Goal: Find specific page/section: Find specific page/section

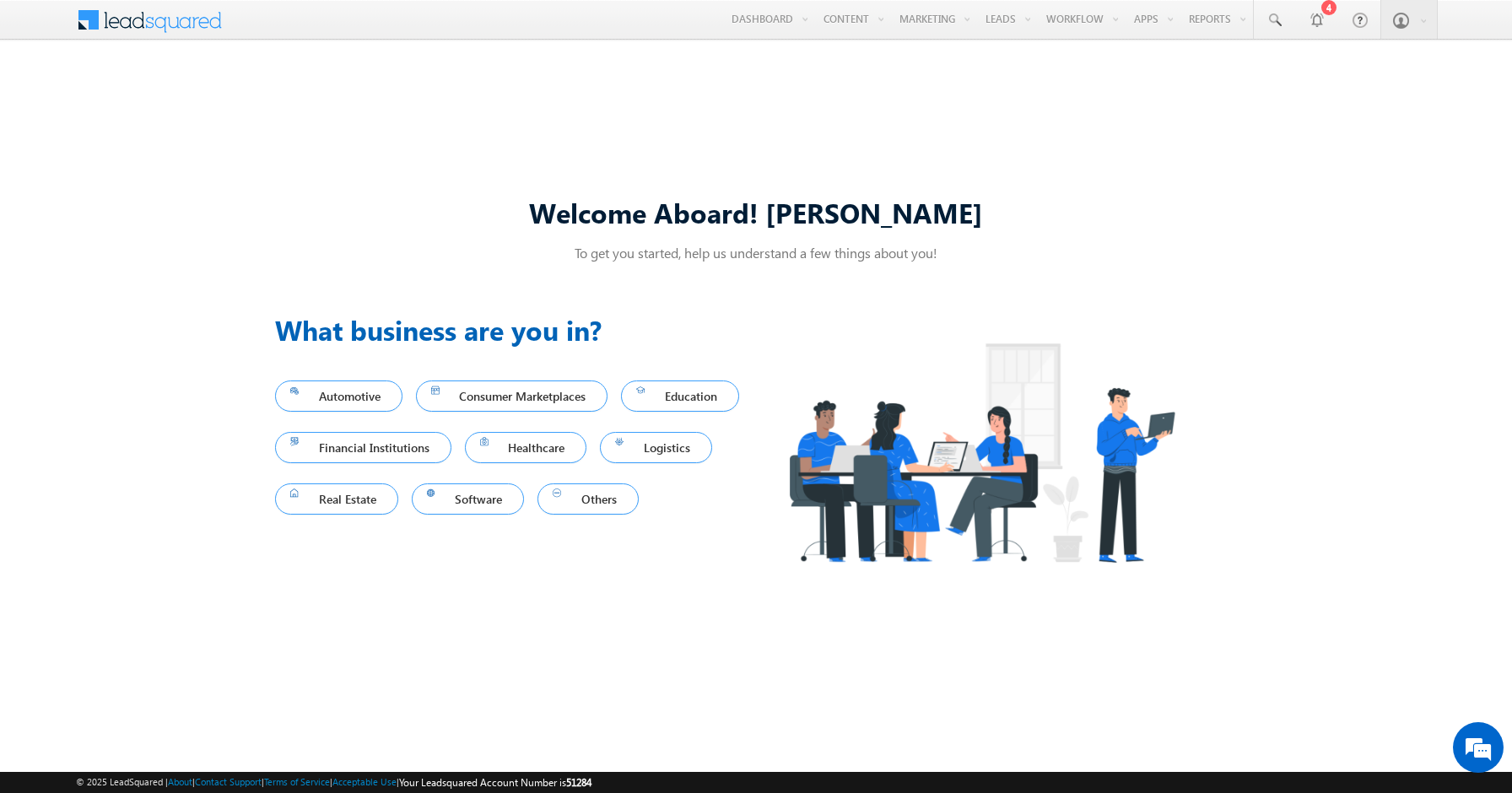
click at [710, 312] on h3 "What business are you in?" at bounding box center [515, 330] width 481 height 40
click at [1274, 31] on link at bounding box center [1274, 19] width 40 height 39
paste input "8971852564"
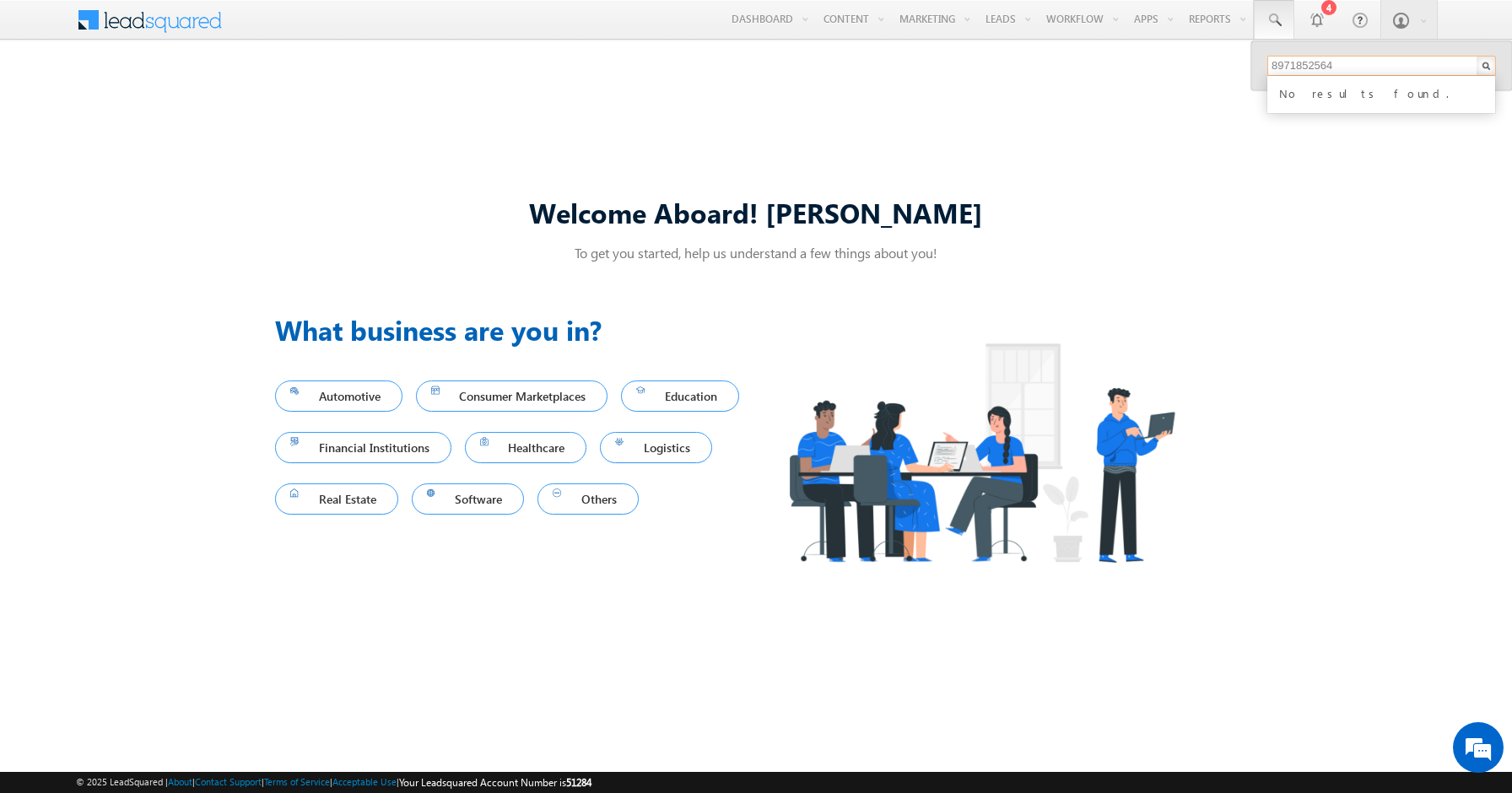
type input "8971852564"
click at [1313, 274] on div "Welcome Aboard! [PERSON_NAME] To get you started, help us understand a few thin…" at bounding box center [756, 396] width 1512 height 680
